Goal: Transaction & Acquisition: Purchase product/service

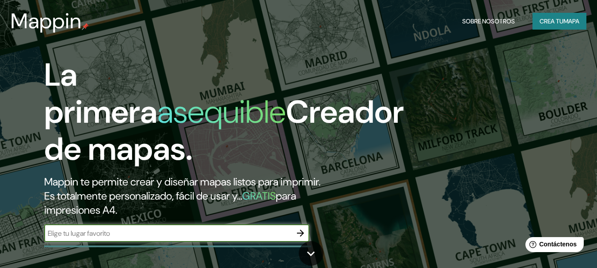
click at [564, 14] on button "Crea tu mapa" at bounding box center [559, 21] width 54 height 17
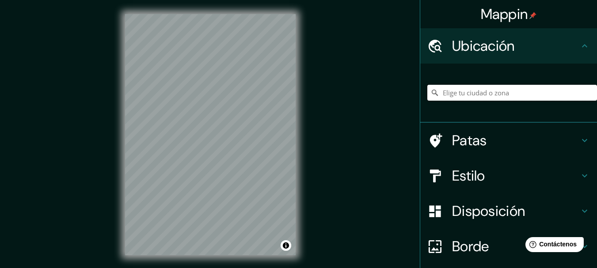
click at [466, 96] on input "Elige tu ciudad o zona" at bounding box center [512, 93] width 170 height 16
paste input "Santo [PERSON_NAME] 10122"
type input "[GEOGRAPHIC_DATA][PERSON_NAME], [GEOGRAPHIC_DATA][US_STATE], [GEOGRAPHIC_DATA]"
click at [586, 92] on icon "Claro" at bounding box center [589, 92] width 7 height 7
paste input "Santo [PERSON_NAME] 10122"
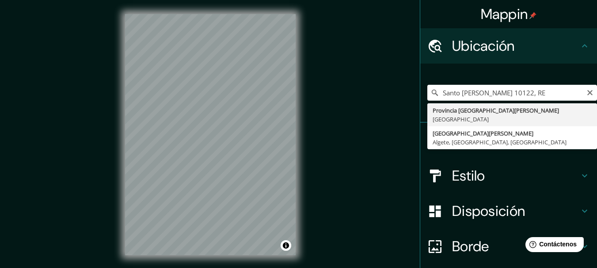
type input "Provincia [GEOGRAPHIC_DATA][PERSON_NAME], [GEOGRAPHIC_DATA]"
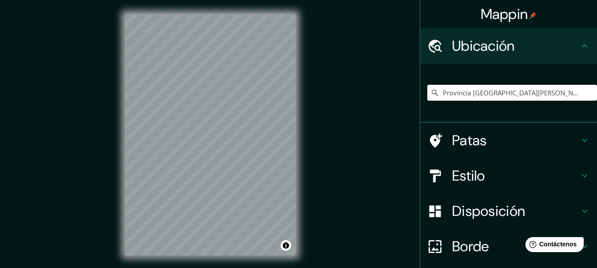
click at [520, 174] on h4 "Estilo" at bounding box center [515, 176] width 127 height 18
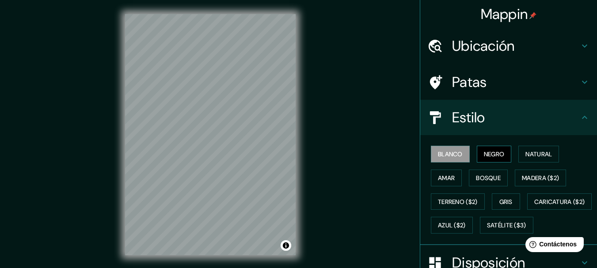
click at [494, 153] on font "Negro" at bounding box center [494, 154] width 21 height 8
click at [542, 150] on font "Natural" at bounding box center [538, 153] width 27 height 11
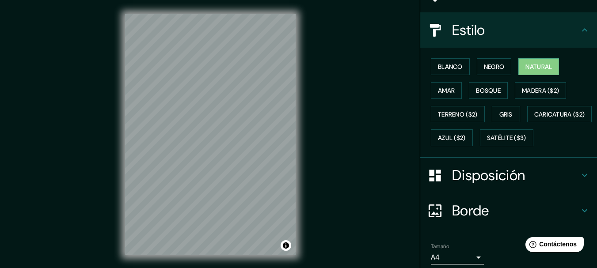
scroll to position [145, 0]
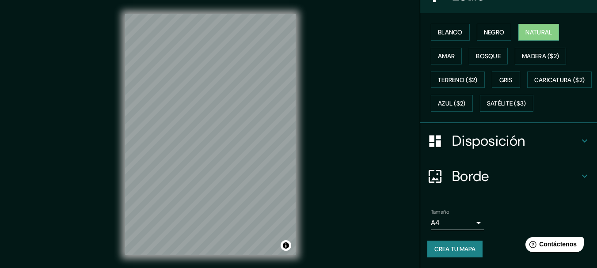
click at [445, 247] on font "Crea tu mapa" at bounding box center [454, 249] width 41 height 8
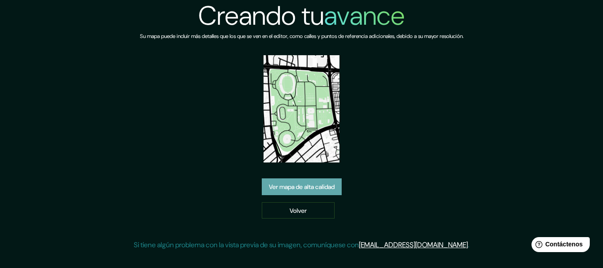
click at [299, 189] on font "Ver mapa de alta calidad" at bounding box center [302, 187] width 66 height 8
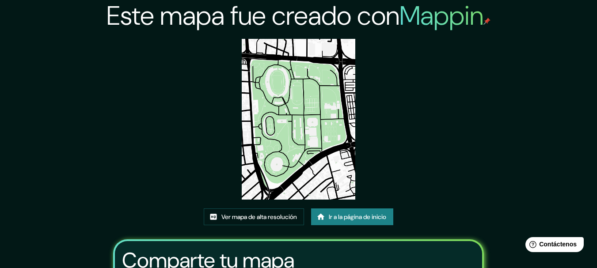
click at [288, 139] on img at bounding box center [299, 119] width 114 height 161
click at [222, 222] on font "Ver mapa de alta resolución" at bounding box center [259, 216] width 76 height 11
